Goal: Check status

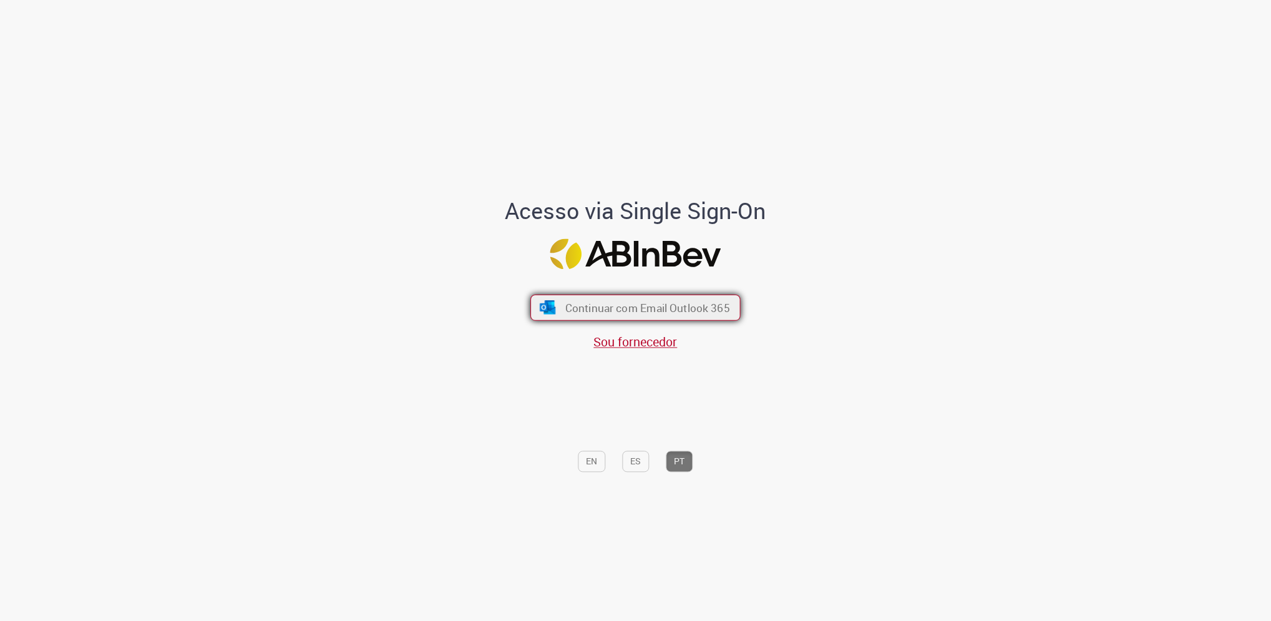
click at [588, 308] on span "Continuar com Email Outlook 365" at bounding box center [648, 307] width 165 height 14
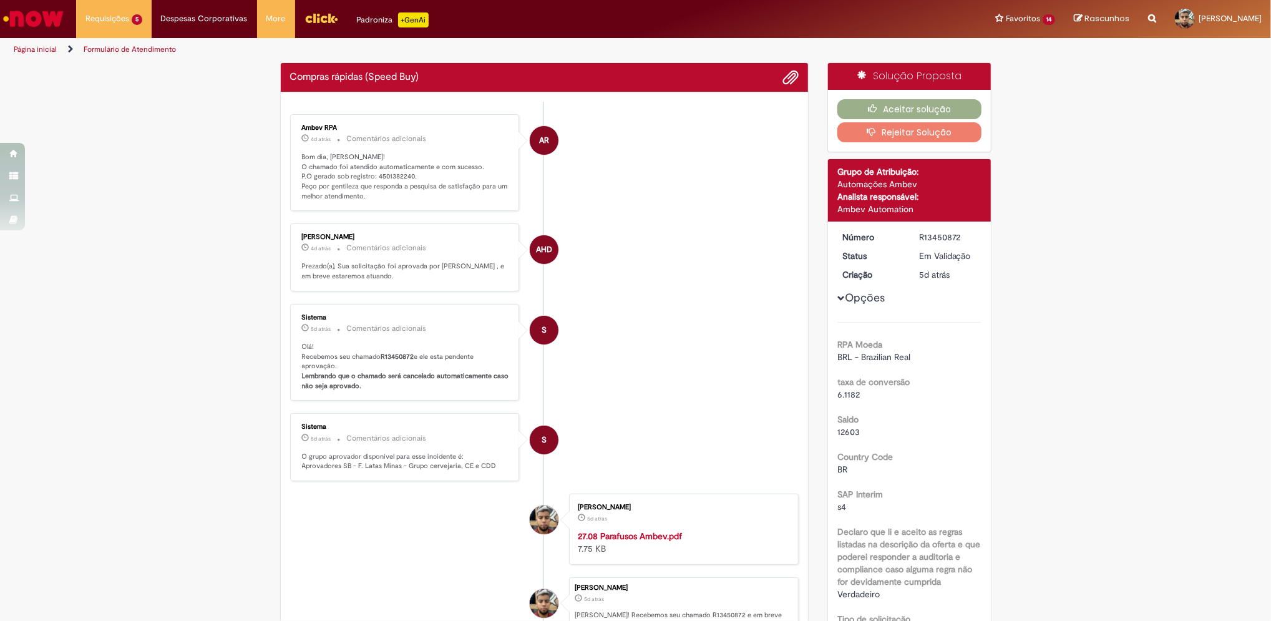
click at [655, 240] on li "AHD [PERSON_NAME] 4d atrás 4 dias atrás Comentários adicionais Prezado(a), Sua …" at bounding box center [544, 257] width 509 height 68
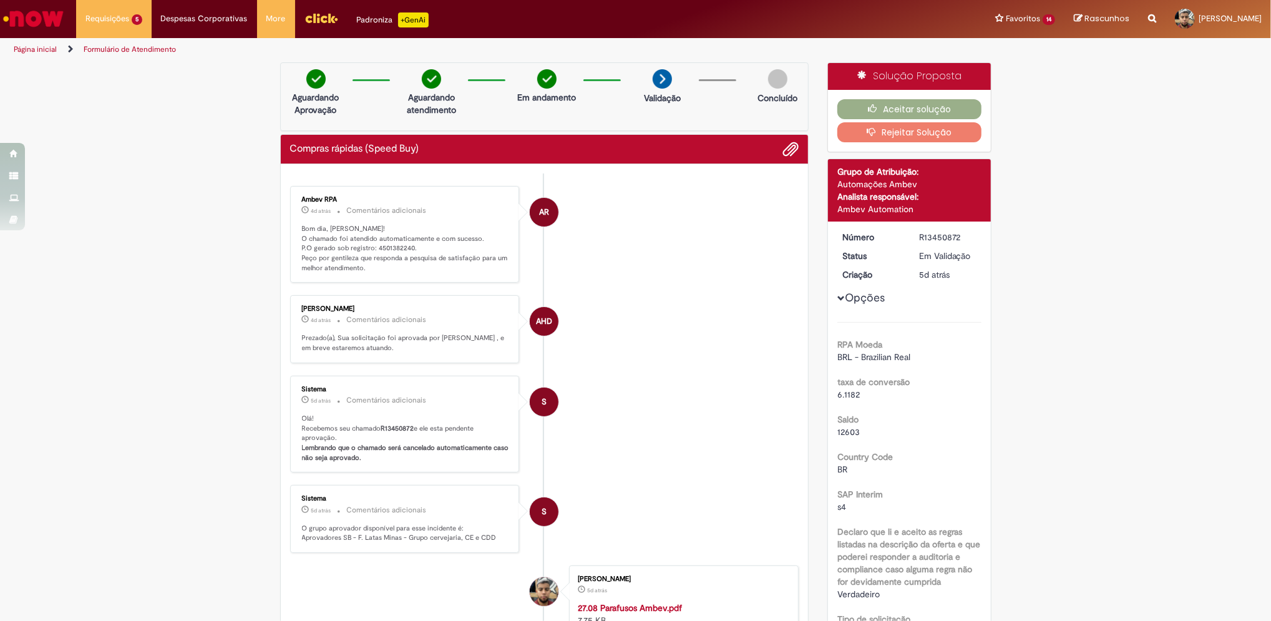
scroll to position [166, 0]
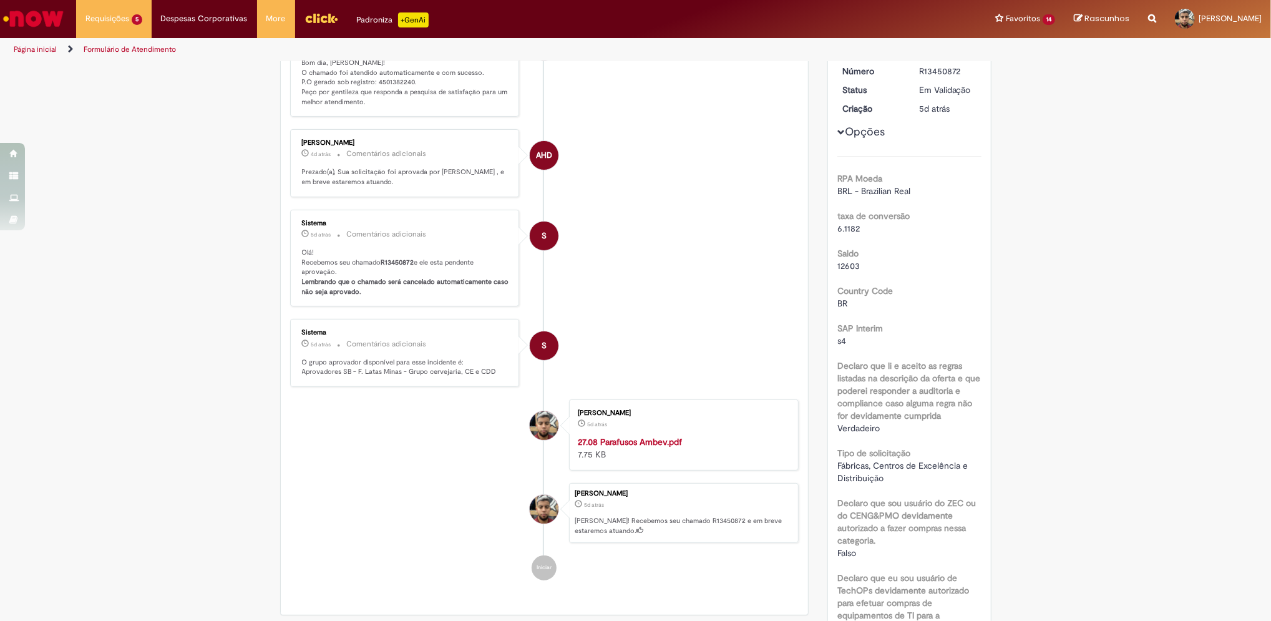
click at [313, 288] on b "Lembrando que o chamado será cancelado automaticamente caso não seja aprovado." at bounding box center [406, 286] width 209 height 19
click at [413, 609] on div "Enviar AR Ambev RPA 4d atrás 4 dias atrás Comentários adicionais Bom dia, Marco…" at bounding box center [545, 306] width 528 height 617
